Goal: Navigation & Orientation: Go to known website

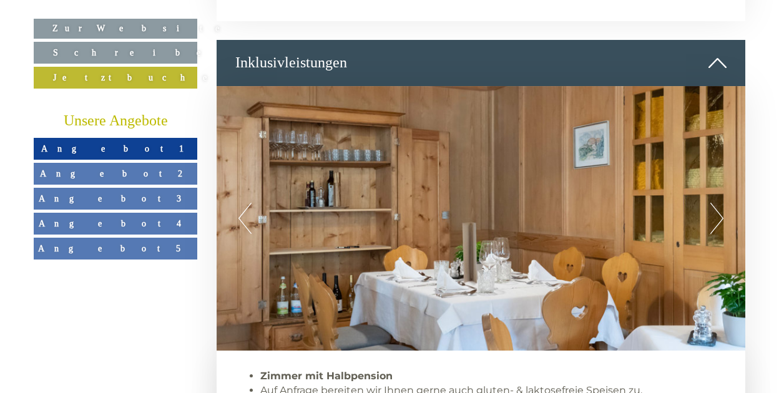
scroll to position [686, 0]
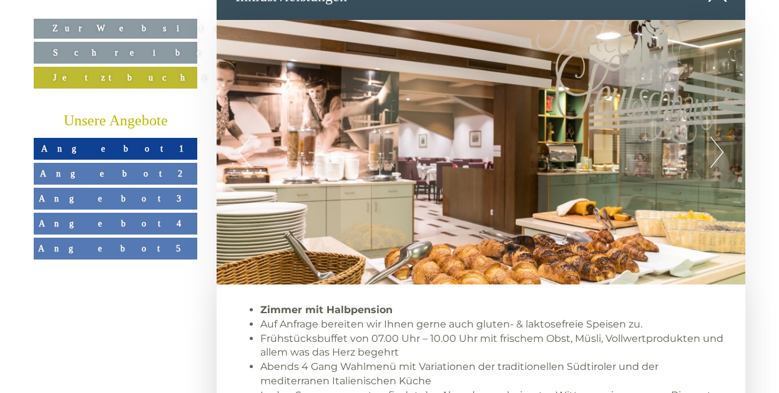
click at [147, 152] on link "Angebot 1" at bounding box center [115, 149] width 163 height 22
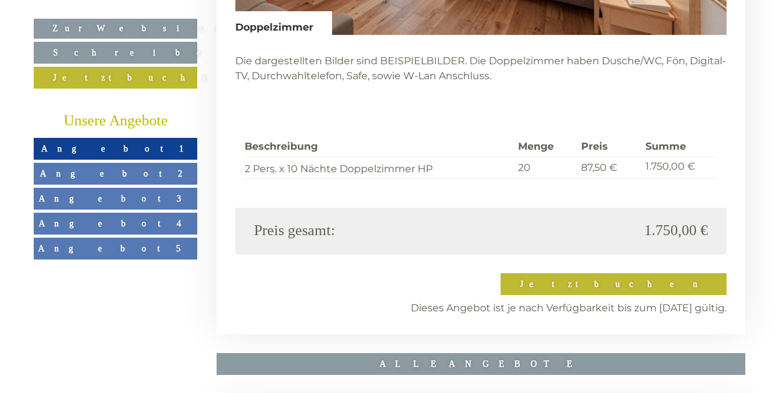
scroll to position [3170, 0]
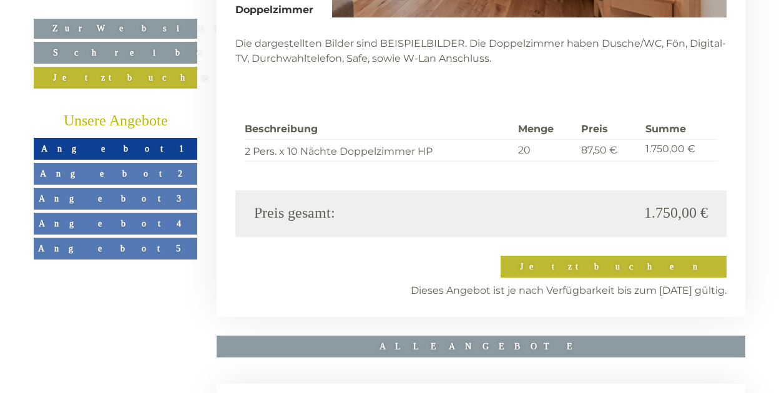
click at [125, 175] on span "Angebot 2" at bounding box center [115, 173] width 151 height 10
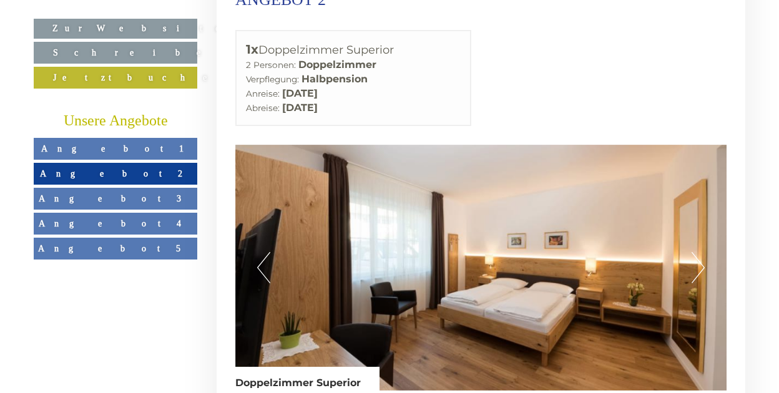
scroll to position [2796, 0]
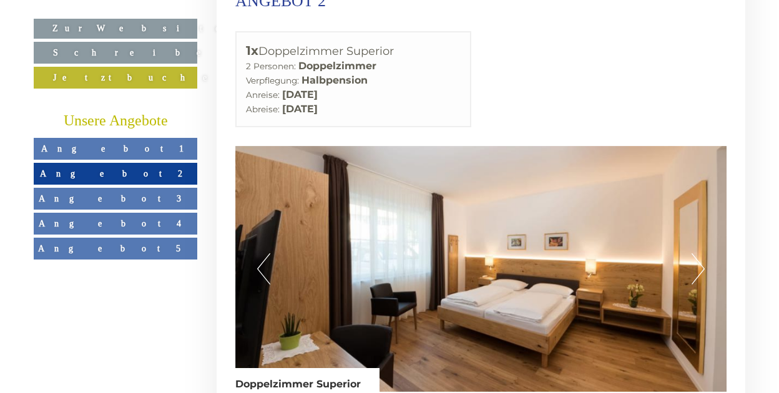
click at [105, 194] on span "Angebot 3" at bounding box center [116, 198] width 154 height 10
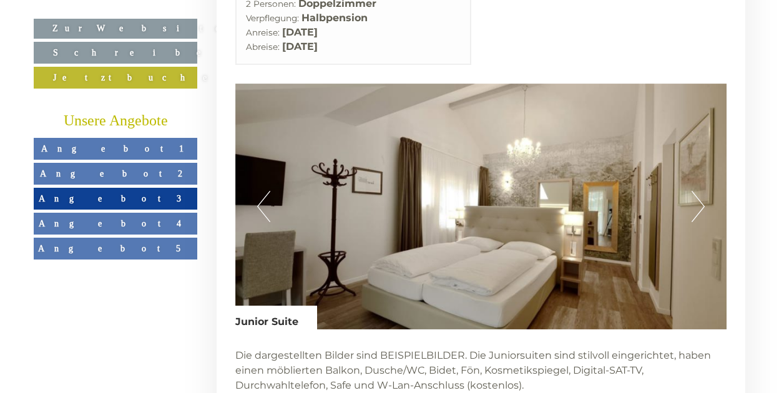
scroll to position [2859, 0]
click at [130, 215] on link "Angebot 4" at bounding box center [115, 224] width 163 height 22
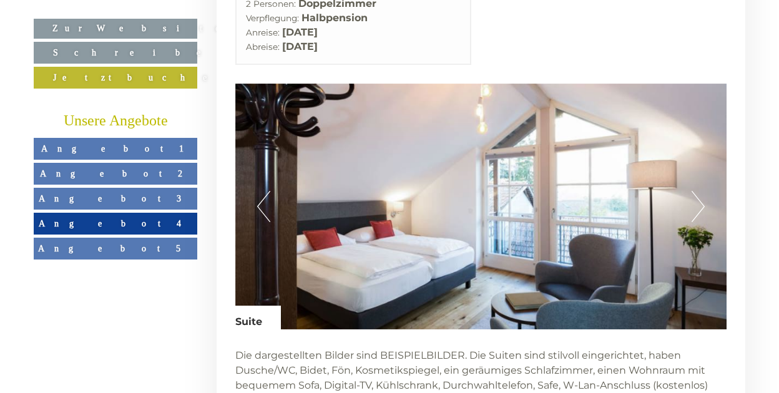
click at [107, 243] on span "Angebot 5" at bounding box center [120, 248] width 165 height 10
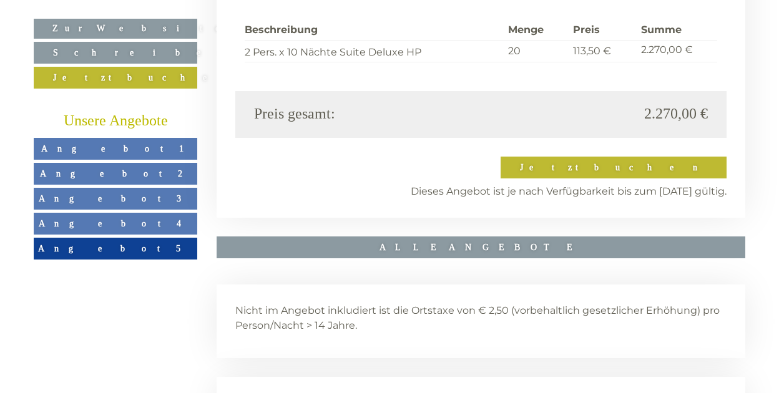
scroll to position [3358, 0]
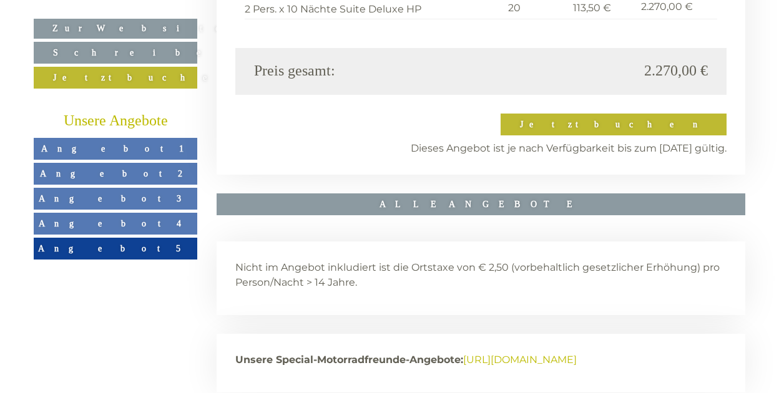
click at [465, 352] on p "Unsere Special-Motorradfreunde-Angebote: [URL][DOMAIN_NAME]" at bounding box center [481, 359] width 492 height 15
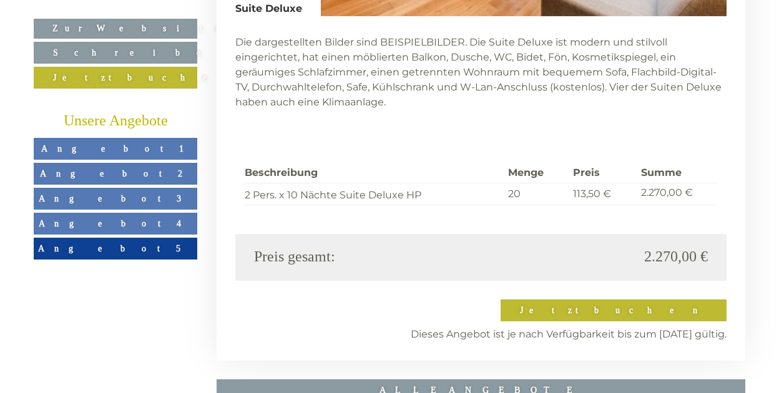
scroll to position [3170, 0]
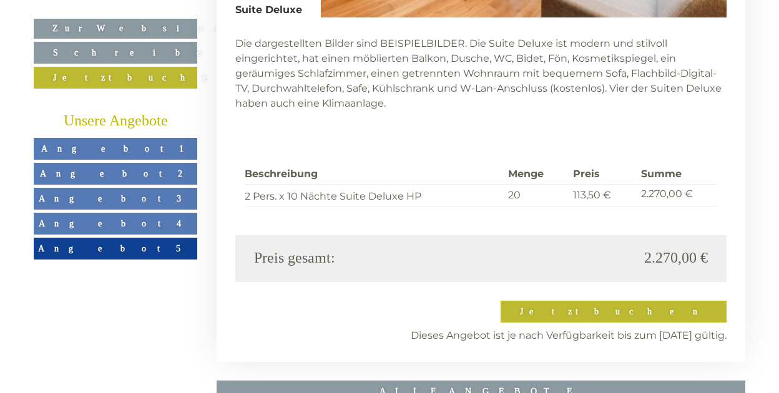
click at [115, 202] on link "Angebot 3" at bounding box center [115, 199] width 163 height 22
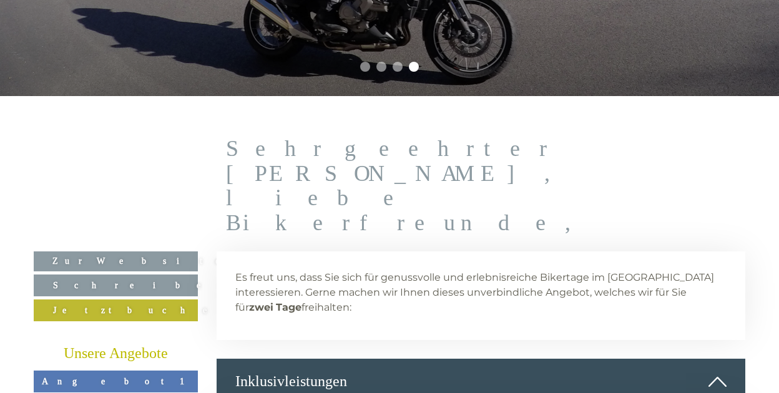
scroll to position [312, 0]
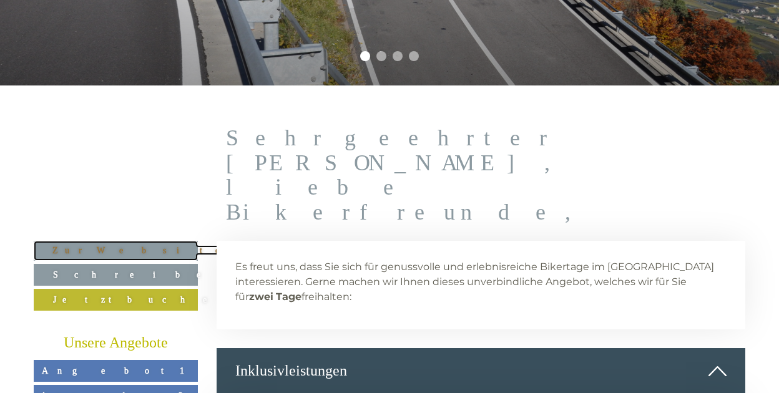
click at [145, 241] on link "Zur Website" at bounding box center [116, 251] width 164 height 20
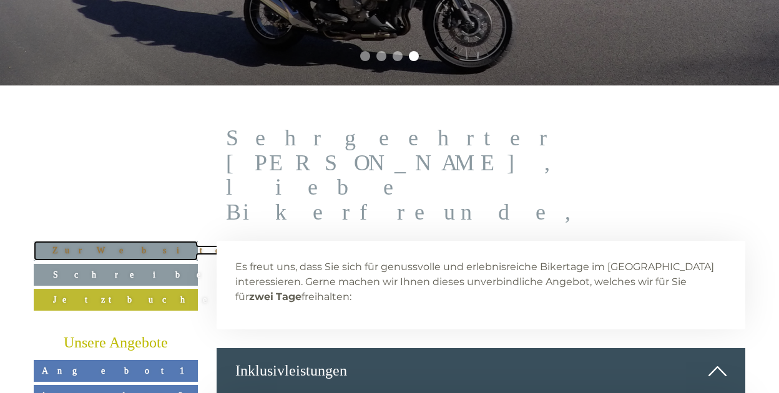
click at [112, 241] on link "Zur Website" at bounding box center [116, 251] width 164 height 20
